Goal: Download file/media

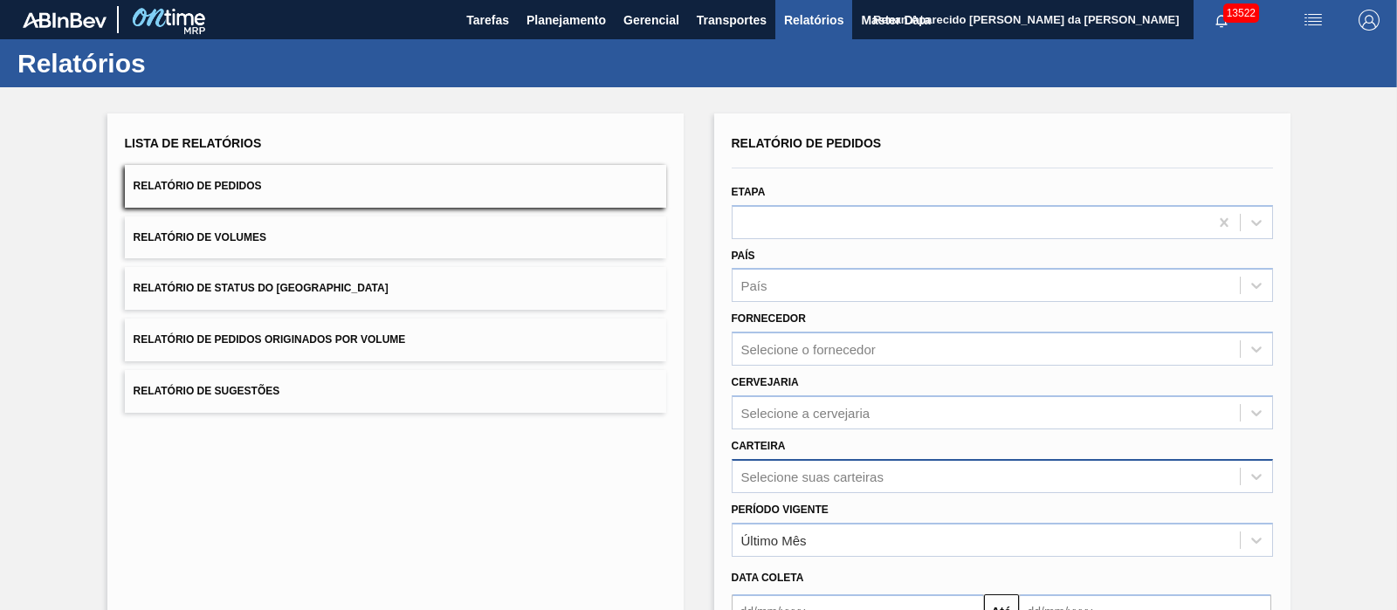
click at [763, 463] on div "Selecione suas carteiras" at bounding box center [1002, 476] width 541 height 34
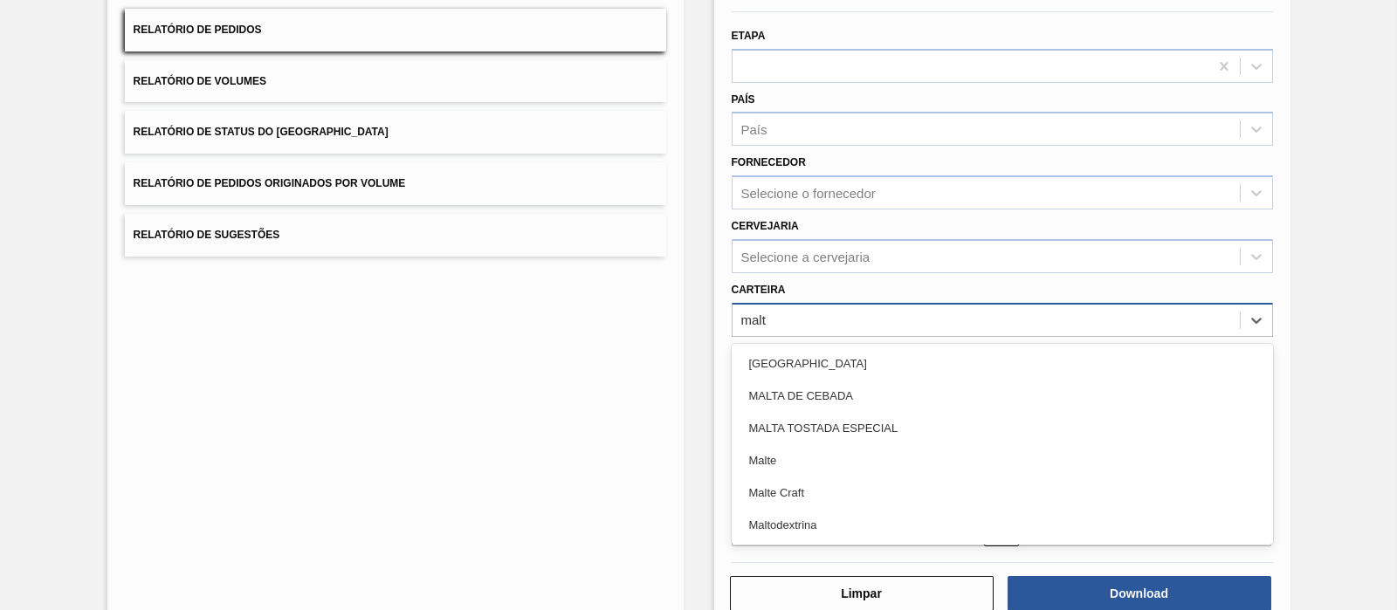
type input "malte"
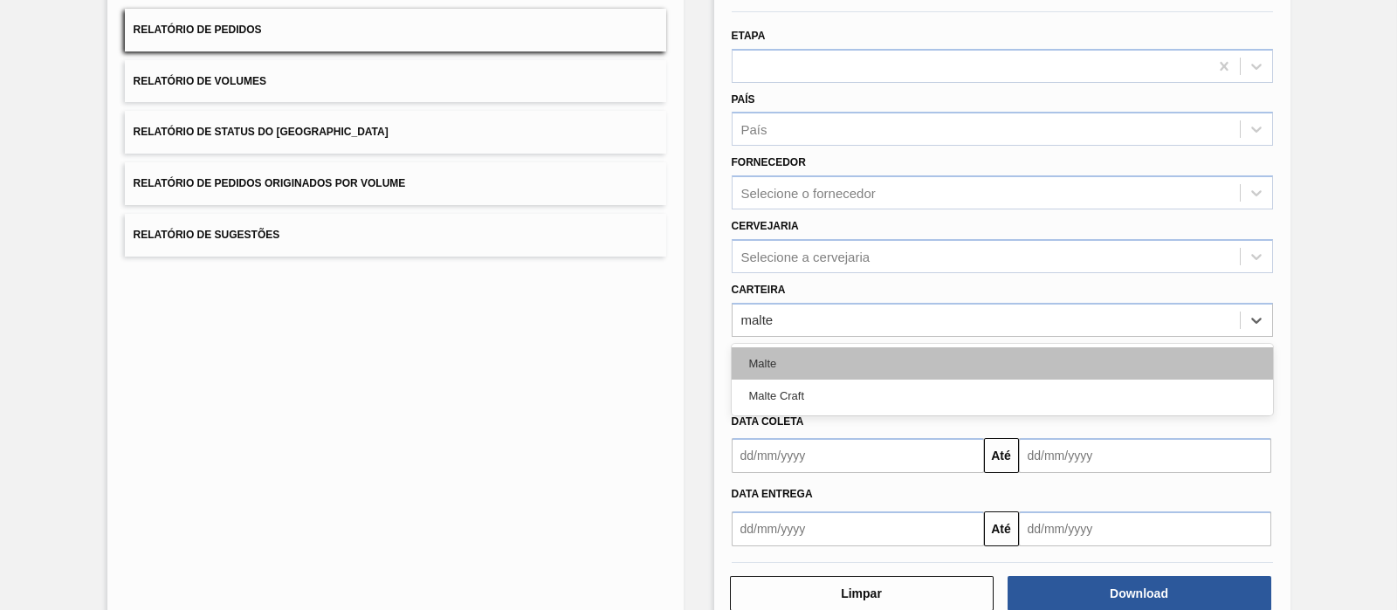
click at [768, 360] on div "Malte" at bounding box center [1002, 363] width 541 height 32
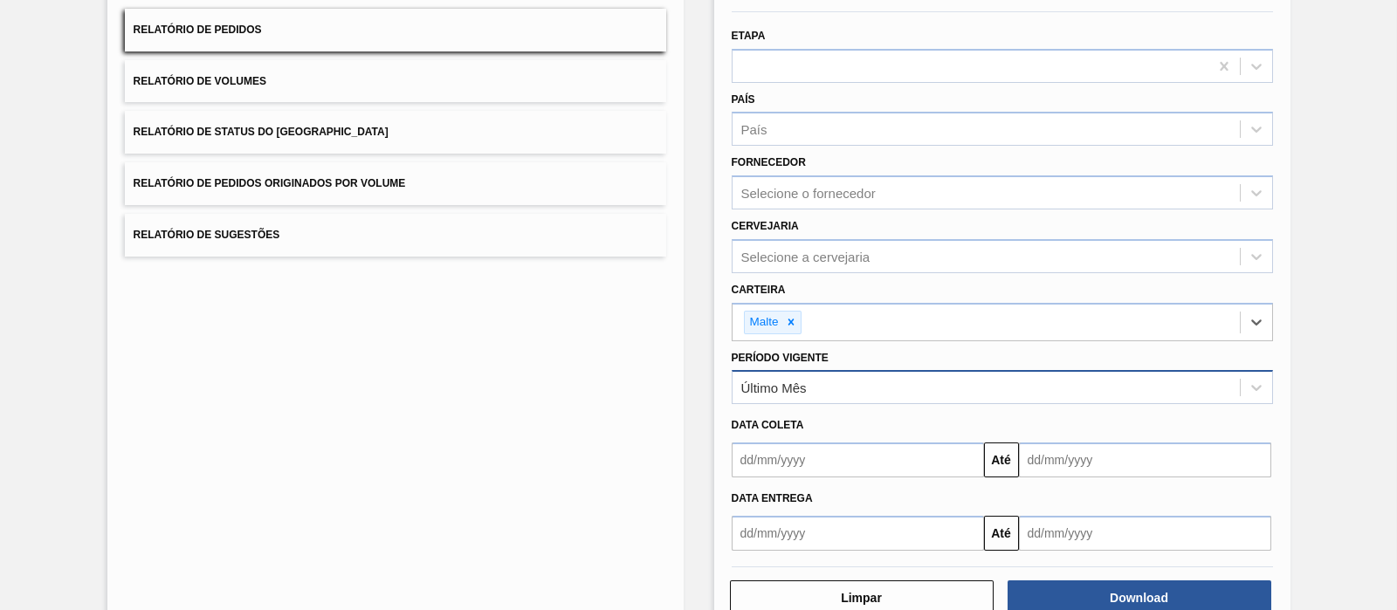
scroll to position [199, 0]
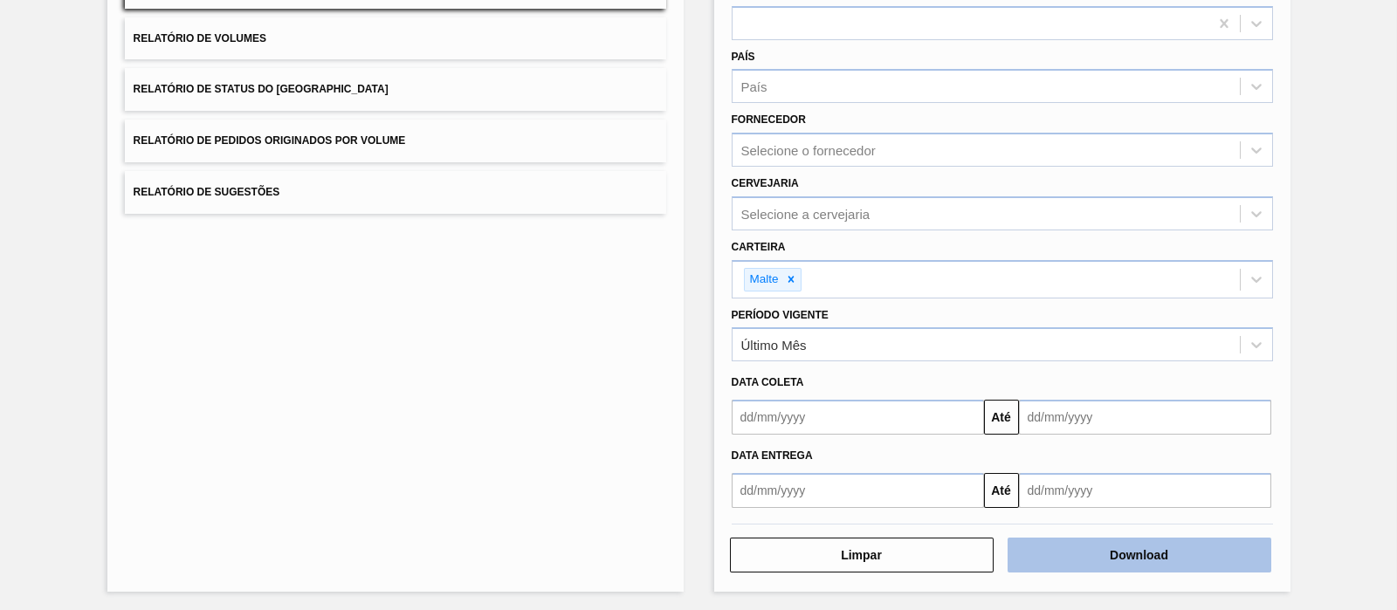
click at [1098, 555] on button "Download" at bounding box center [1140, 555] width 264 height 35
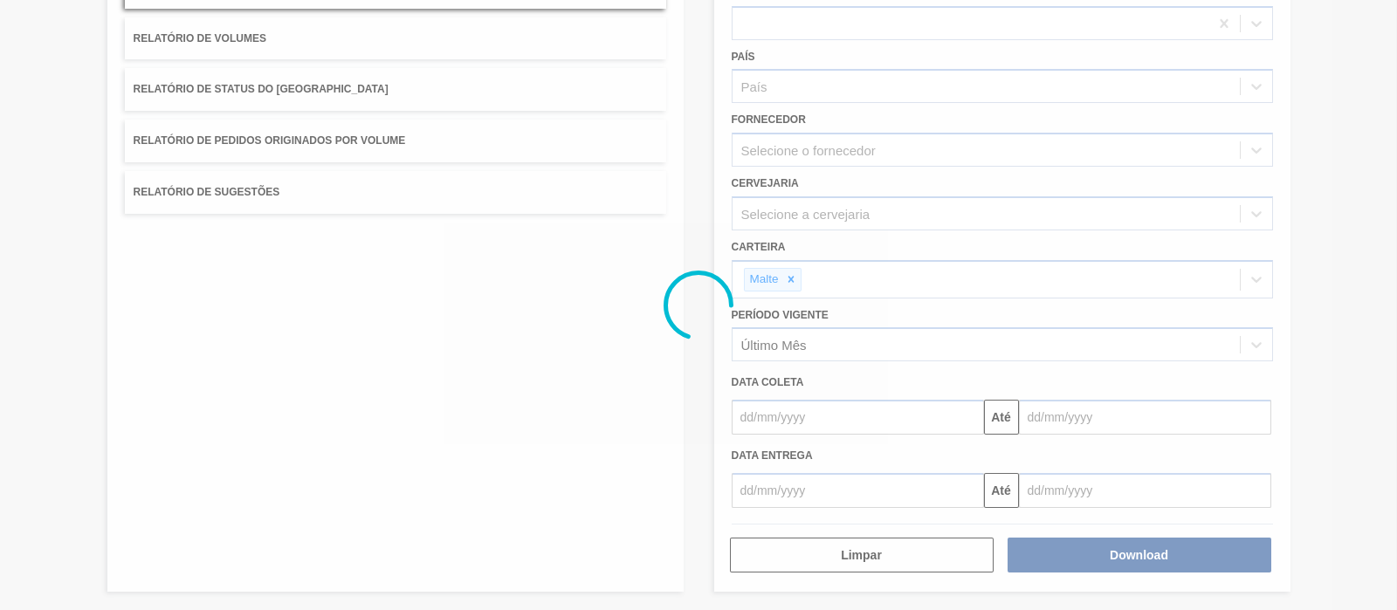
click at [677, 327] on icon at bounding box center [699, 306] width 70 height 70
